Goal: Task Accomplishment & Management: Complete application form

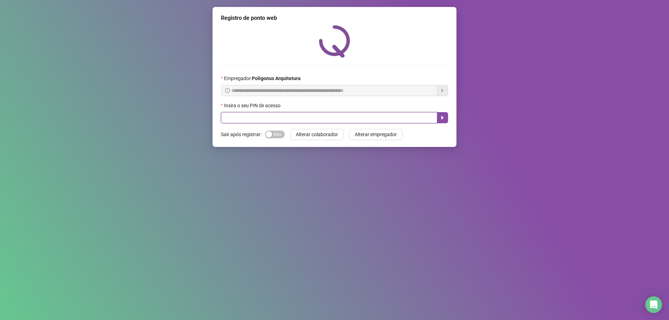
click at [279, 120] on input "text" at bounding box center [329, 117] width 216 height 11
type input "*****"
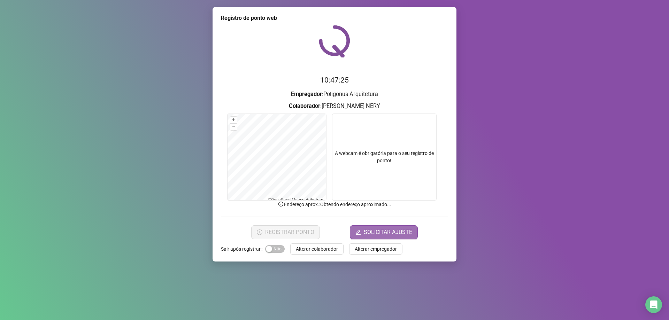
click at [376, 231] on span "SOLICITAR AJUSTE" at bounding box center [388, 232] width 48 height 8
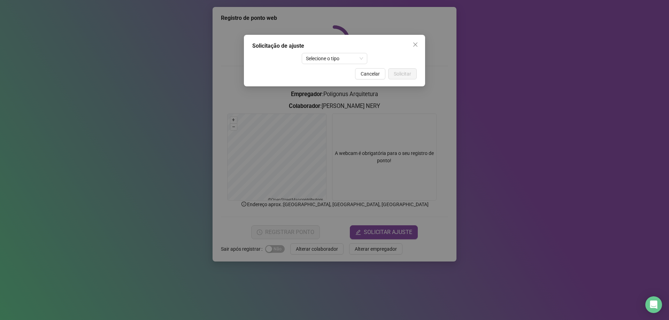
click at [325, 66] on div "Solicitação de ajuste Selecione o tipo Cancelar Solicitar" at bounding box center [334, 61] width 181 height 52
click at [326, 64] on div "Solicitação de ajuste Selecione o tipo Cancelar Solicitar" at bounding box center [334, 61] width 181 height 52
click at [330, 61] on span "Selecione o tipo" at bounding box center [335, 58] width 58 height 10
click at [337, 71] on div "Ajuste manual" at bounding box center [334, 73] width 55 height 8
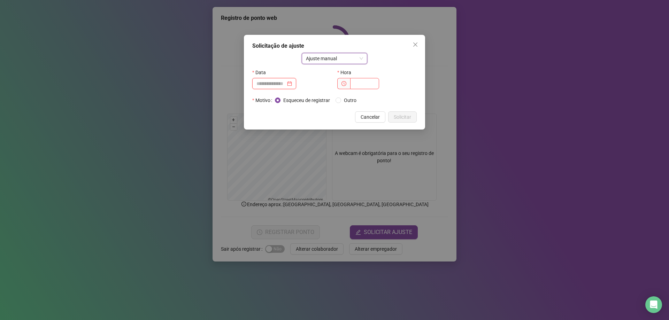
click at [277, 82] on input at bounding box center [270, 84] width 29 height 8
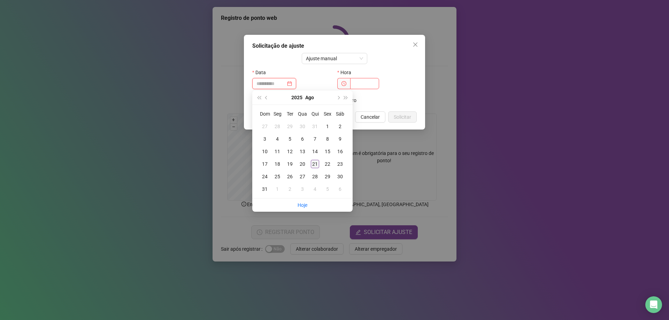
type input "**********"
click at [311, 164] on div "21" at bounding box center [315, 164] width 8 height 8
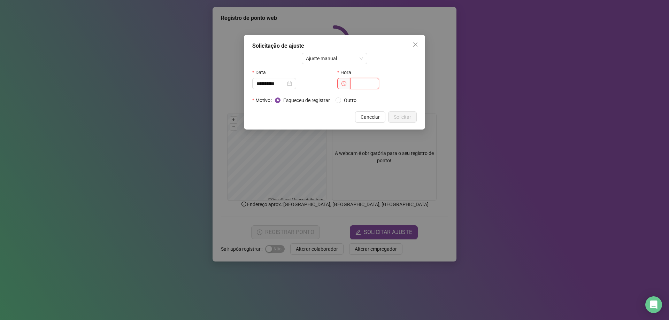
click at [362, 84] on input "text" at bounding box center [364, 83] width 29 height 11
type input "*****"
click at [401, 118] on span "Solicitar" at bounding box center [402, 117] width 17 height 8
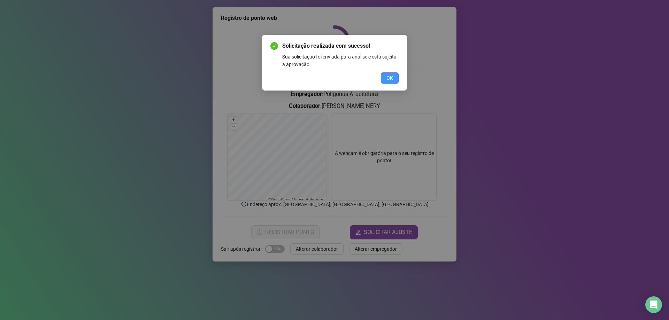
click at [386, 79] on button "OK" at bounding box center [390, 77] width 18 height 11
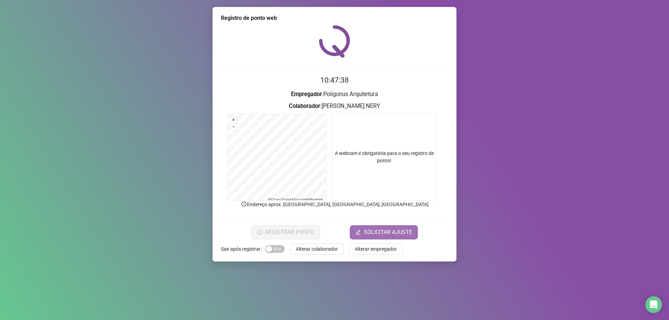
click at [367, 230] on span "SOLICITAR AJUSTE" at bounding box center [388, 232] width 48 height 8
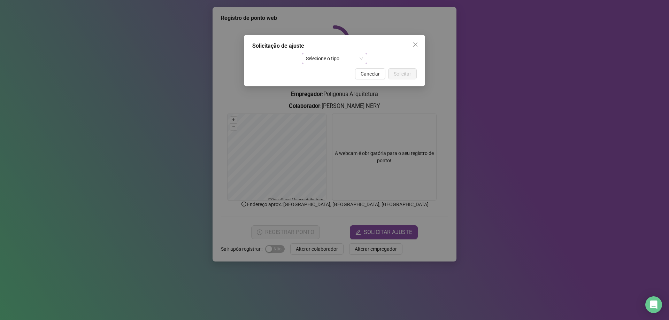
click at [335, 58] on span "Selecione o tipo" at bounding box center [335, 58] width 58 height 10
click at [338, 71] on div "Ajuste manual" at bounding box center [334, 73] width 55 height 8
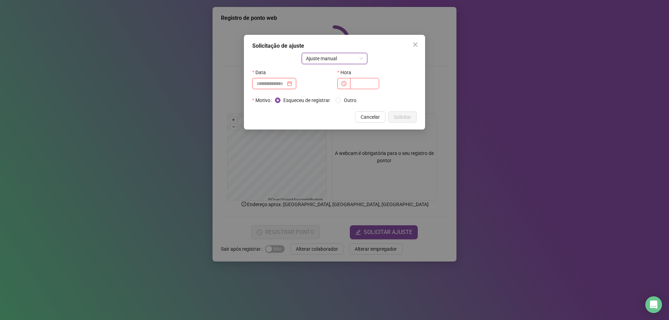
click at [275, 83] on input at bounding box center [270, 84] width 29 height 8
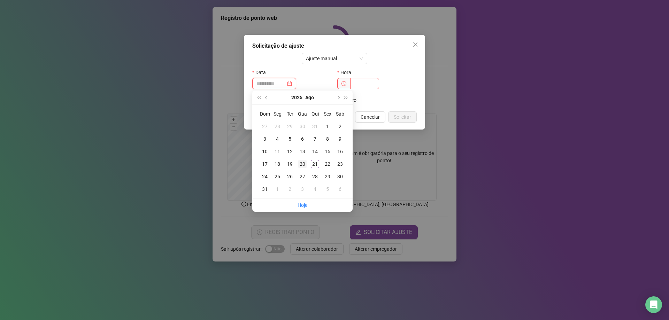
type input "**********"
click at [304, 163] on div "20" at bounding box center [302, 164] width 8 height 8
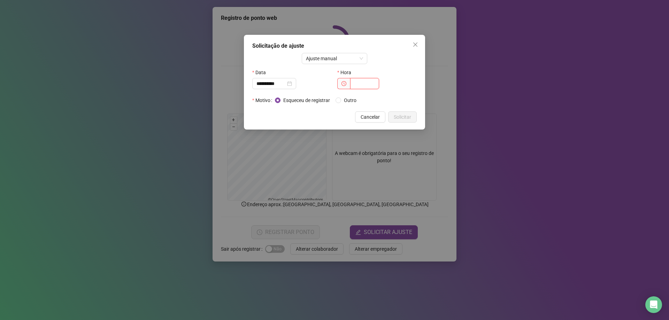
click at [361, 84] on input "text" at bounding box center [364, 83] width 29 height 11
type input "*****"
click at [397, 115] on span "Solicitar" at bounding box center [402, 117] width 17 height 8
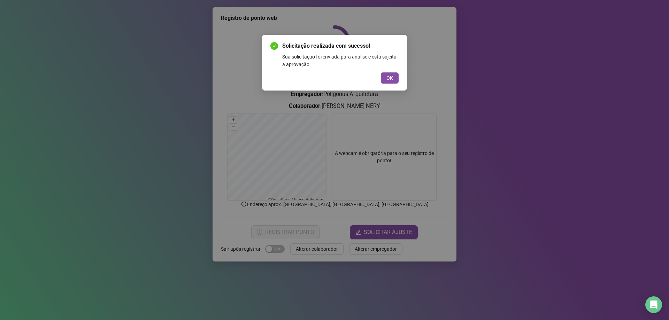
click at [399, 79] on div "Solicitação realizada com sucesso! Sua solicitação foi enviada para análise e e…" at bounding box center [334, 63] width 145 height 56
click at [389, 79] on span "OK" at bounding box center [389, 78] width 7 height 8
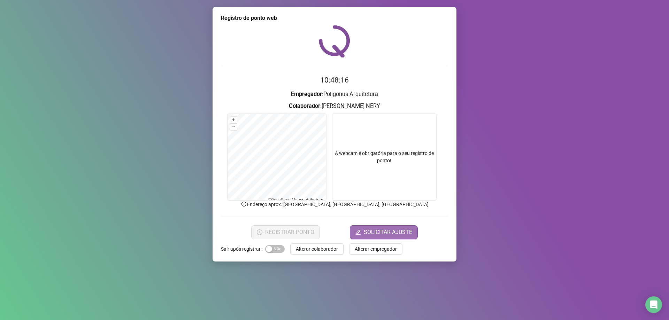
click at [373, 236] on span "SOLICITAR AJUSTE" at bounding box center [388, 232] width 48 height 8
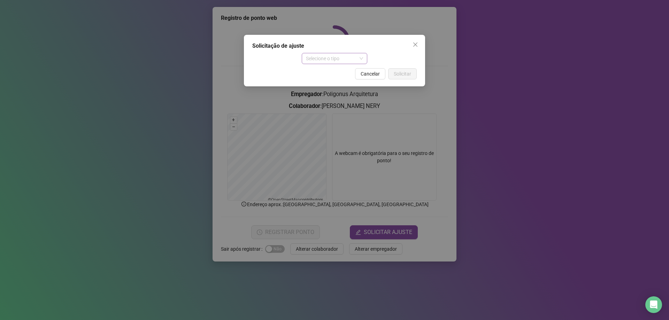
drag, startPoint x: 319, startPoint y: 54, endPoint x: 318, endPoint y: 58, distance: 4.3
click at [319, 54] on span "Selecione o tipo" at bounding box center [335, 58] width 58 height 10
click at [330, 69] on div "Ajuste manual" at bounding box center [334, 73] width 55 height 8
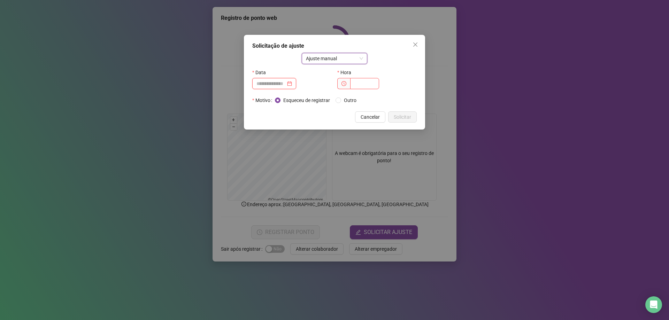
click at [270, 86] on input at bounding box center [270, 84] width 29 height 8
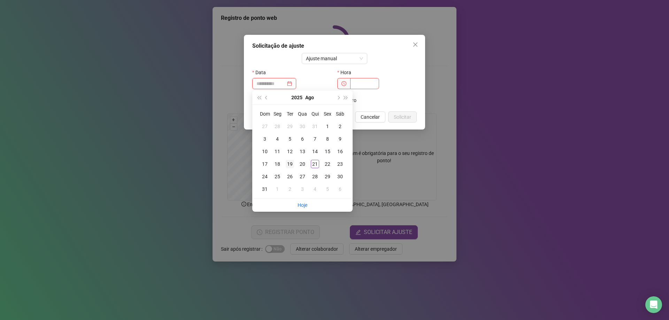
type input "**********"
click at [292, 166] on div "19" at bounding box center [290, 164] width 8 height 8
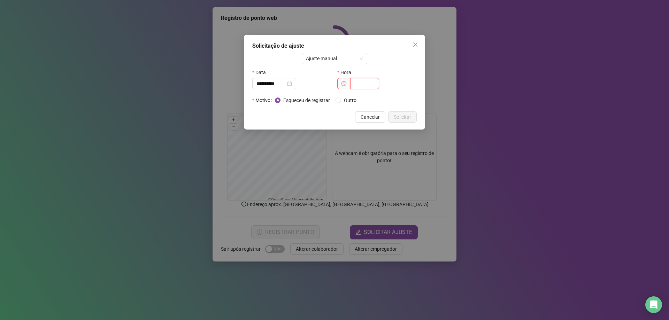
click at [355, 83] on input "text" at bounding box center [364, 83] width 29 height 11
type input "*****"
click at [403, 113] on span "Solicitar" at bounding box center [402, 117] width 17 height 8
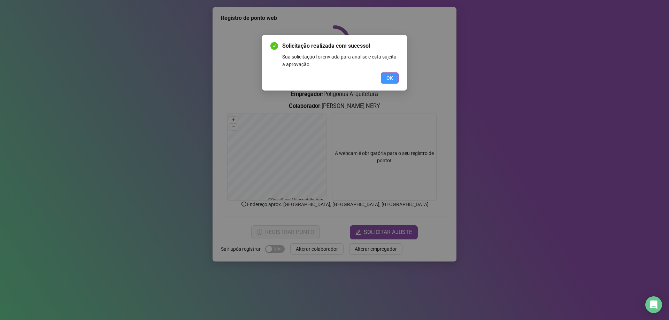
click at [383, 78] on button "OK" at bounding box center [390, 77] width 18 height 11
